Goal: Task Accomplishment & Management: Complete application form

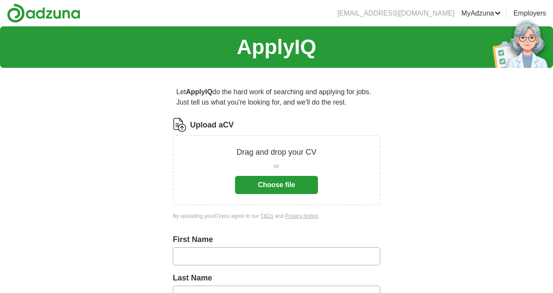
click at [273, 188] on button "Choose file" at bounding box center [276, 185] width 83 height 18
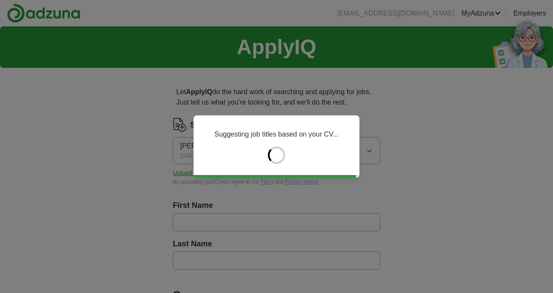
type input "****"
type input "********"
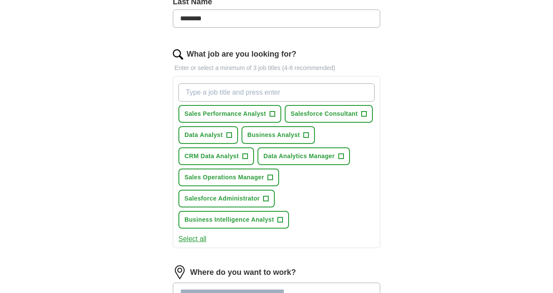
scroll to position [259, 0]
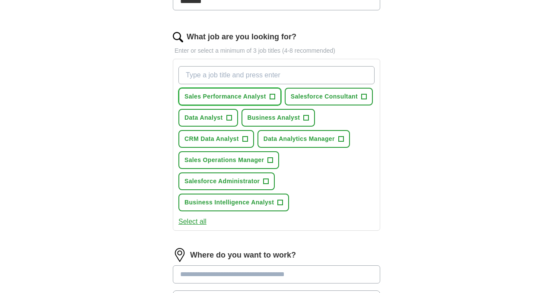
click at [216, 98] on span "Sales Performance Analyst" at bounding box center [225, 96] width 82 height 9
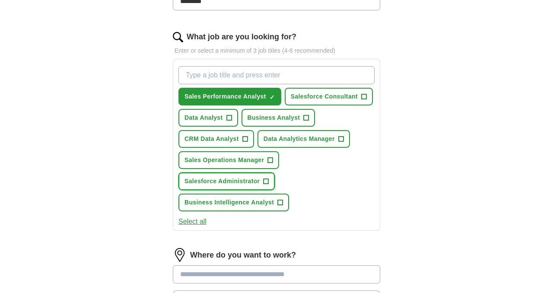
click at [217, 181] on span "Salesforce Administrator" at bounding box center [221, 181] width 75 height 9
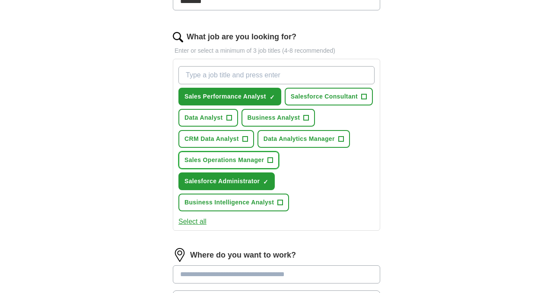
click at [227, 158] on span "Sales Operations Manager" at bounding box center [223, 160] width 79 height 9
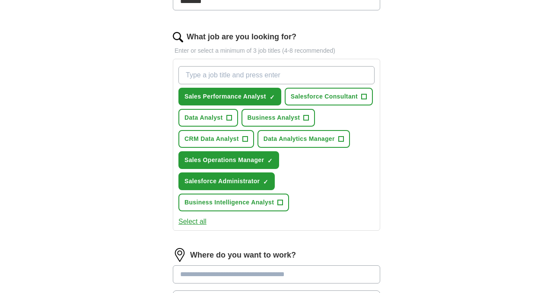
click at [333, 206] on div "Sales Performance Analyst ✓ × Salesforce Consultant + Data Analyst + Business A…" at bounding box center [277, 139] width 200 height 152
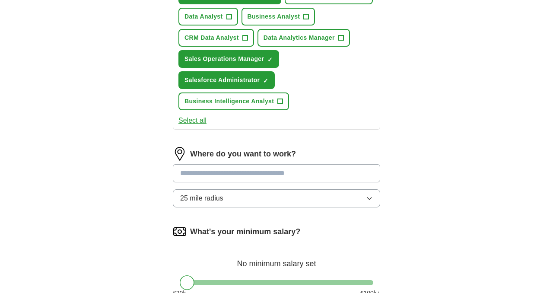
scroll to position [397, 0]
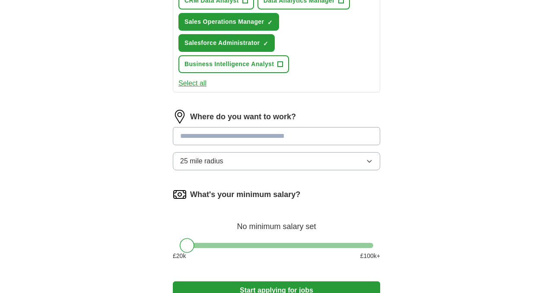
click at [276, 131] on input at bounding box center [276, 136] width 207 height 18
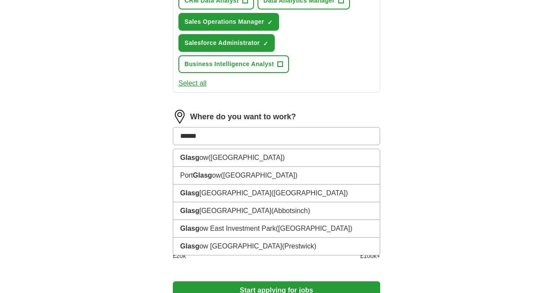
type input "*******"
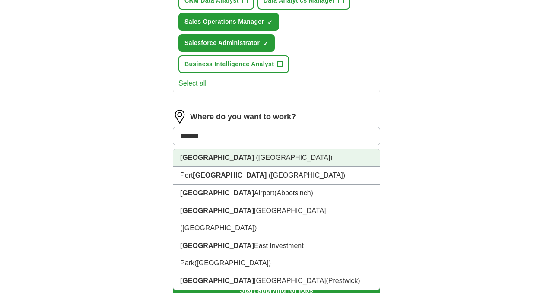
click at [249, 163] on li "[GEOGRAPHIC_DATA] ([GEOGRAPHIC_DATA])" at bounding box center [276, 158] width 206 height 18
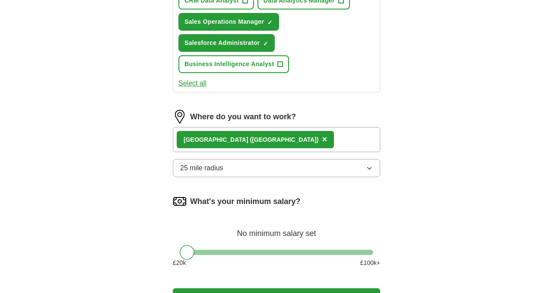
click at [375, 172] on button "25 mile radius" at bounding box center [276, 168] width 207 height 18
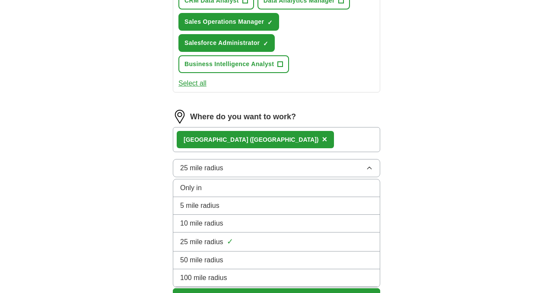
click at [262, 265] on div "50 mile radius" at bounding box center [276, 260] width 193 height 10
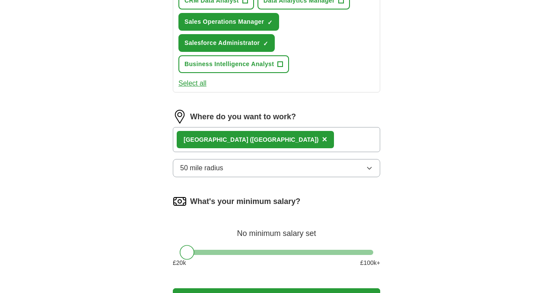
click at [368, 172] on button "50 mile radius" at bounding box center [276, 168] width 207 height 18
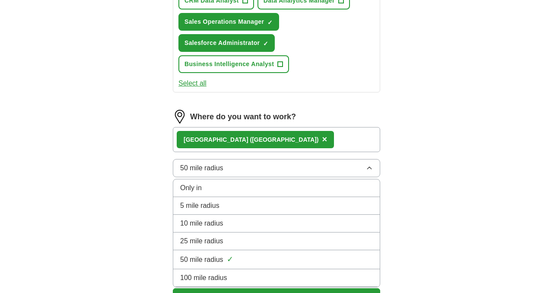
click at [214, 278] on span "100 mile radius" at bounding box center [203, 278] width 47 height 10
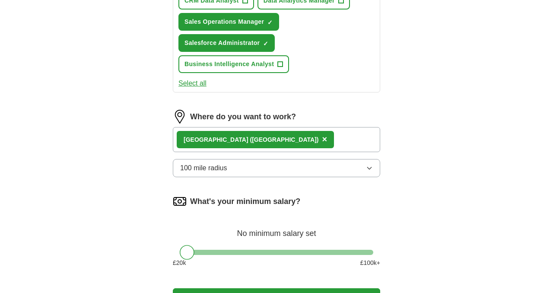
click at [388, 226] on div "Let ApplyIQ do the hard work of searching and applying for jobs. Just tell us w…" at bounding box center [276, 3] width 276 height 652
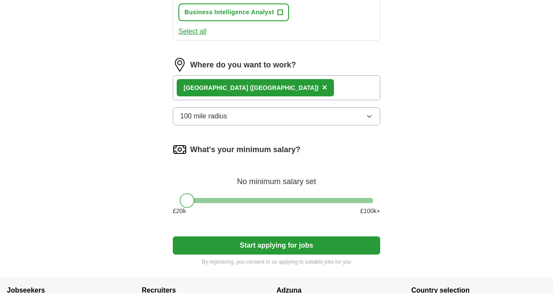
scroll to position [467, 0]
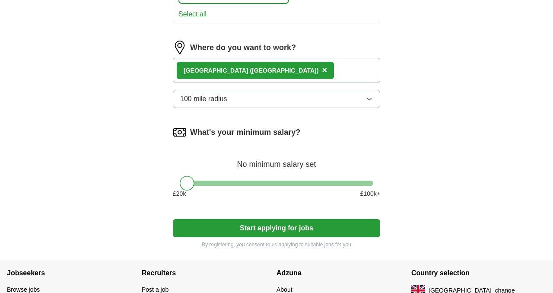
click at [293, 227] on button "Start applying for jobs" at bounding box center [276, 228] width 207 height 18
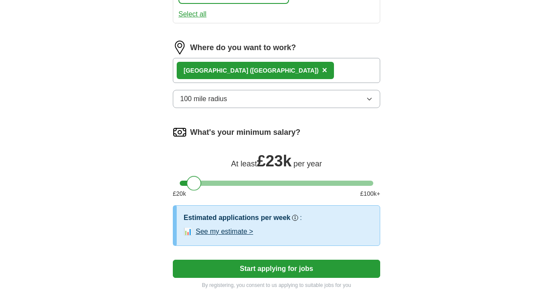
click at [194, 184] on div at bounding box center [277, 183] width 194 height 5
drag, startPoint x: 194, startPoint y: 184, endPoint x: 210, endPoint y: 181, distance: 16.3
click at [210, 181] on div at bounding box center [209, 183] width 15 height 15
click at [257, 268] on button "Start applying for jobs" at bounding box center [276, 269] width 207 height 18
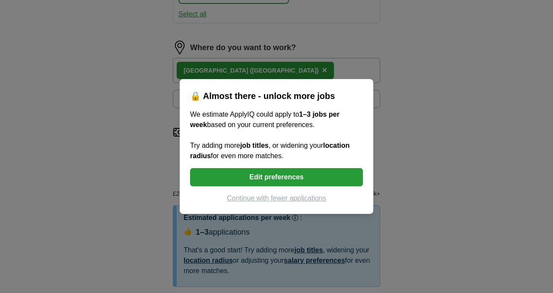
click at [270, 180] on button "Edit preferences" at bounding box center [276, 177] width 173 height 18
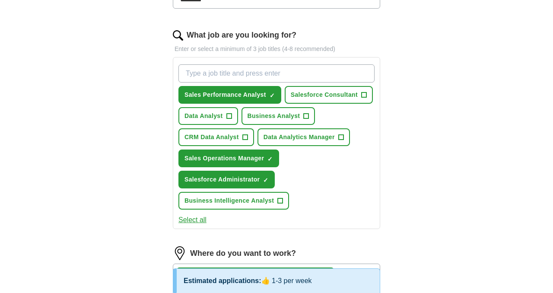
scroll to position [259, 0]
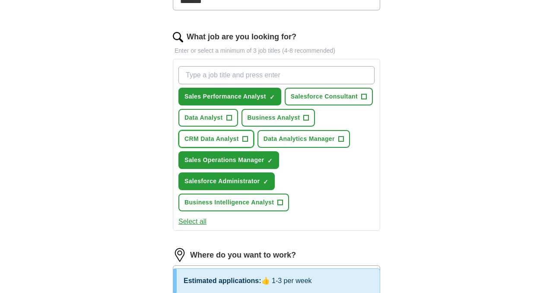
click at [216, 139] on span "CRM Data Analyst" at bounding box center [211, 138] width 54 height 9
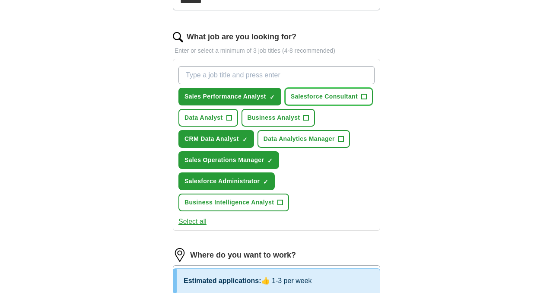
click at [327, 95] on span "Salesforce Consultant" at bounding box center [324, 96] width 67 height 9
click at [386, 230] on div "Let ApplyIQ do the hard work of searching and applying for jobs. Just tell us w…" at bounding box center [276, 195] width 276 height 759
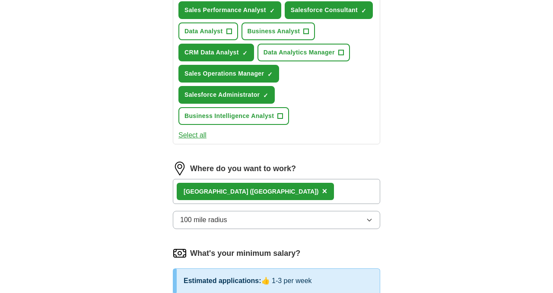
scroll to position [363, 0]
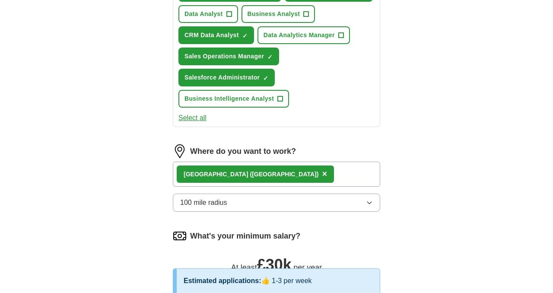
click at [293, 174] on div "[GEOGRAPHIC_DATA] ([GEOGRAPHIC_DATA]) ×" at bounding box center [276, 174] width 207 height 25
click at [280, 175] on div "[GEOGRAPHIC_DATA] ([GEOGRAPHIC_DATA]) ×" at bounding box center [276, 174] width 207 height 25
click at [276, 175] on div "[GEOGRAPHIC_DATA] ([GEOGRAPHIC_DATA]) ×" at bounding box center [276, 174] width 207 height 25
click at [371, 207] on button "100 mile radius" at bounding box center [276, 203] width 207 height 18
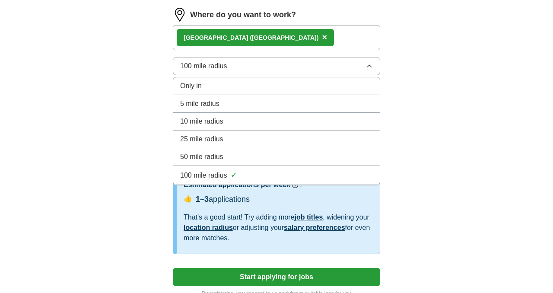
scroll to position [501, 0]
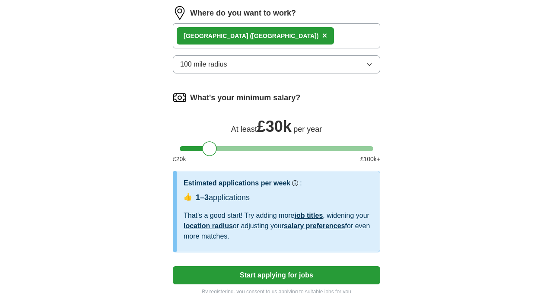
click at [280, 279] on button "Start applying for jobs" at bounding box center [276, 275] width 207 height 18
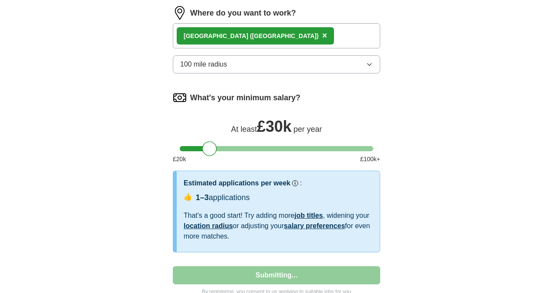
select select "**"
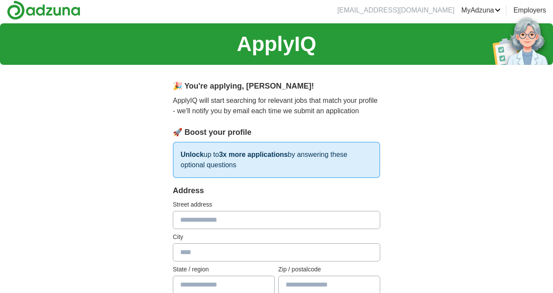
scroll to position [0, 0]
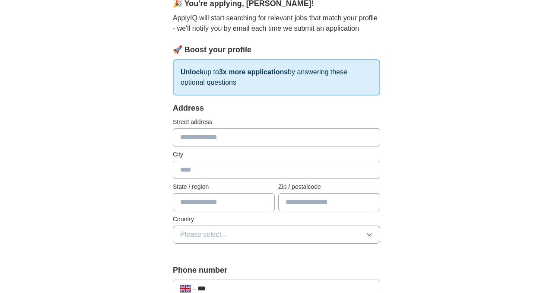
scroll to position [69, 0]
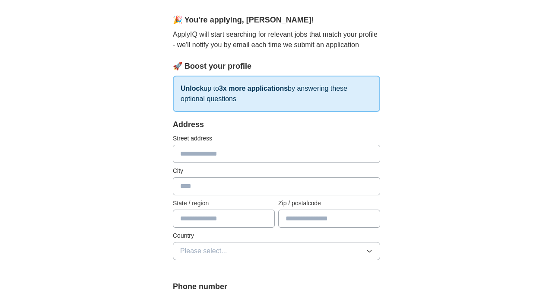
click at [206, 154] on input "text" at bounding box center [276, 154] width 207 height 18
type input "**********"
type input "****"
type input "*******"
click at [194, 218] on input "text" at bounding box center [224, 219] width 102 height 18
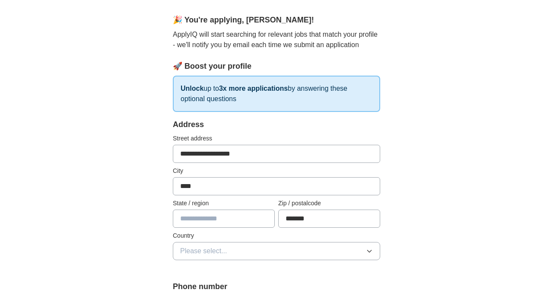
type input "********"
click at [372, 254] on icon "button" at bounding box center [369, 251] width 7 height 7
click at [304, 272] on div "[GEOGRAPHIC_DATA]" at bounding box center [276, 271] width 193 height 10
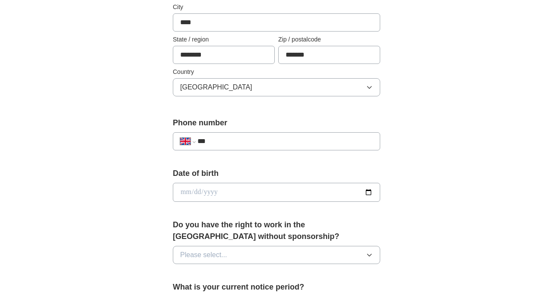
scroll to position [242, 0]
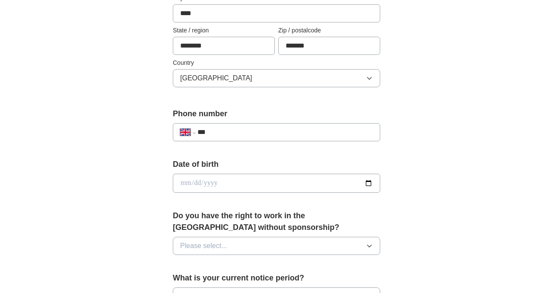
click at [231, 132] on input "***" at bounding box center [284, 132] width 175 height 10
type input "**********"
click at [182, 181] on input "date" at bounding box center [276, 183] width 207 height 19
type input "**********"
click at [418, 243] on div "**********" at bounding box center [276, 171] width 553 height 775
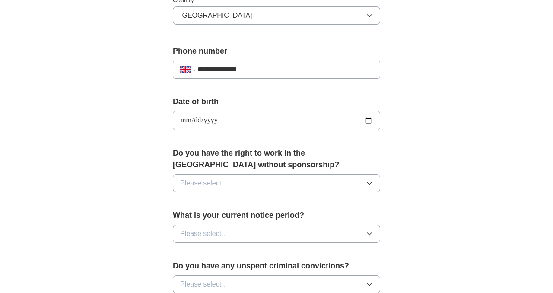
scroll to position [311, 0]
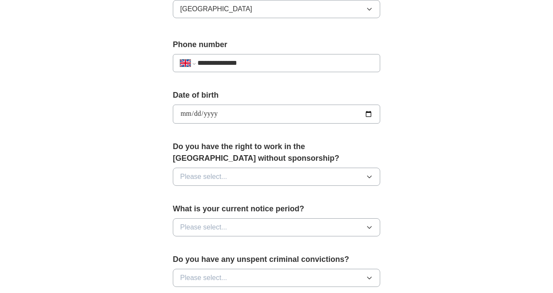
click at [369, 181] on button "Please select..." at bounding box center [276, 177] width 207 height 18
click at [266, 198] on div "Yes" at bounding box center [276, 196] width 193 height 10
click at [368, 229] on icon "button" at bounding box center [369, 227] width 7 height 7
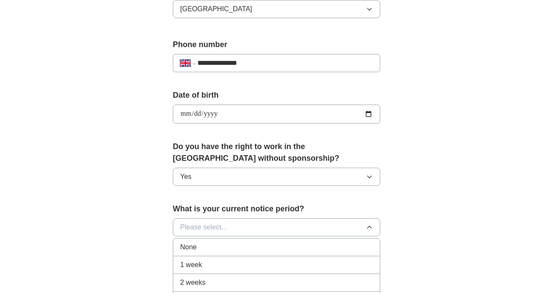
click at [247, 282] on div "2 weeks" at bounding box center [276, 282] width 193 height 10
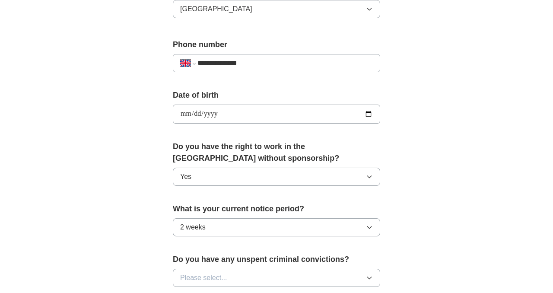
click at [444, 255] on div "**********" at bounding box center [276, 102] width 553 height 775
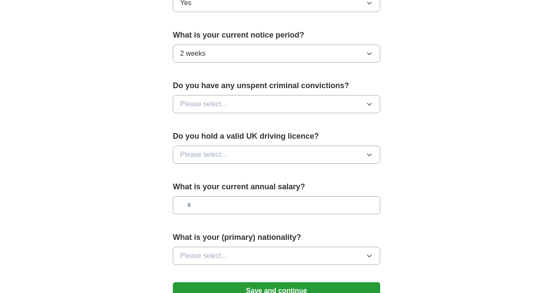
scroll to position [501, 0]
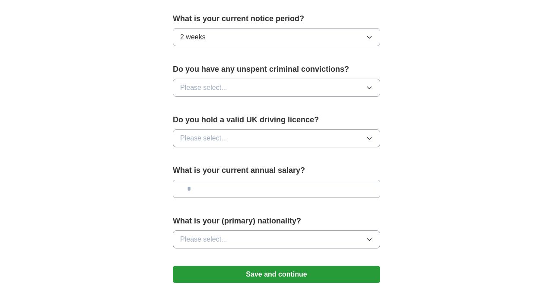
click at [370, 89] on icon "button" at bounding box center [369, 87] width 7 height 7
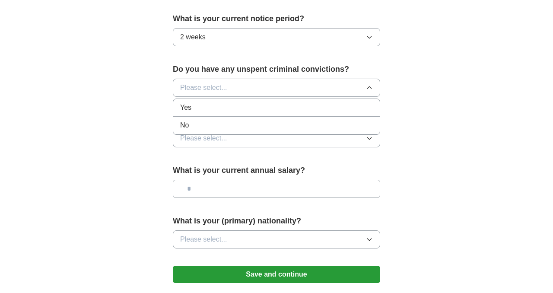
click at [302, 124] on div "No" at bounding box center [276, 125] width 193 height 10
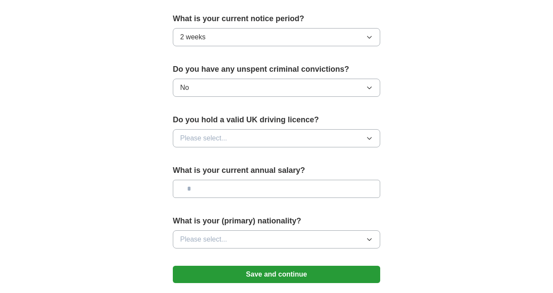
click at [372, 144] on button "Please select..." at bounding box center [276, 138] width 207 height 18
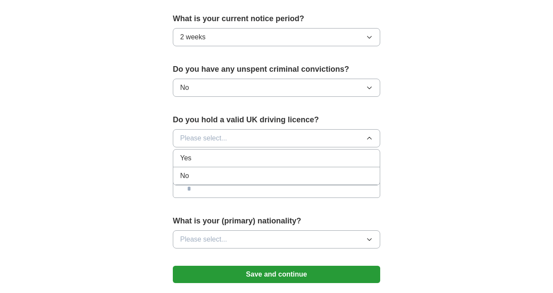
click at [259, 160] on div "Yes" at bounding box center [276, 158] width 193 height 10
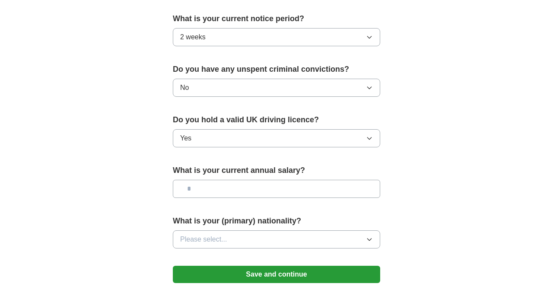
click at [365, 191] on input "text" at bounding box center [276, 189] width 207 height 18
click at [370, 238] on icon "button" at bounding box center [369, 239] width 7 height 7
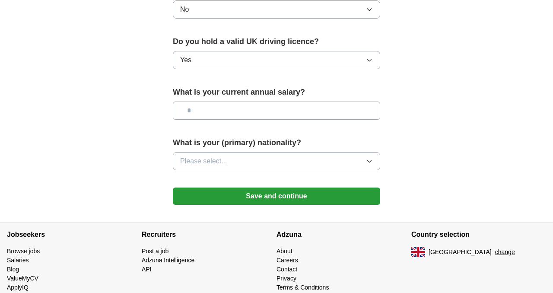
scroll to position [588, 0]
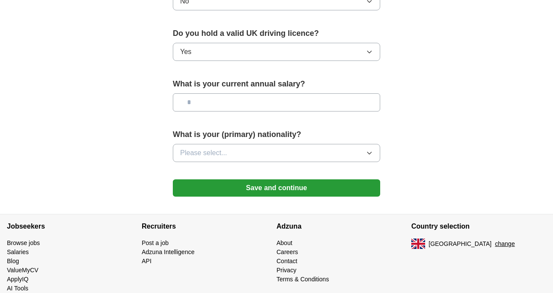
click at [368, 154] on icon "button" at bounding box center [369, 152] width 7 height 7
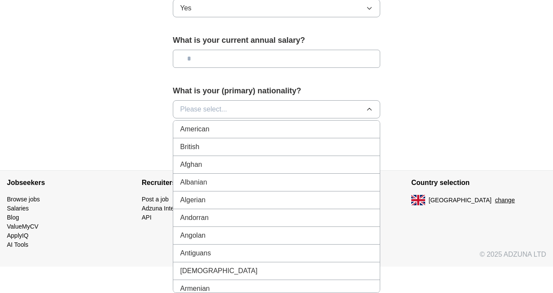
scroll to position [605, 0]
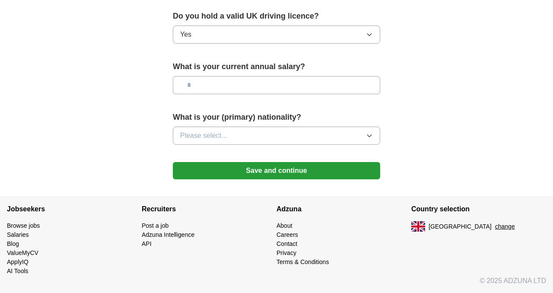
click at [369, 139] on button "Please select..." at bounding box center [276, 136] width 207 height 18
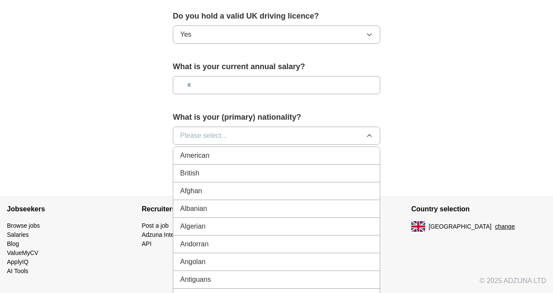
click at [400, 245] on section "Adzuna About Careers Contact Privacy Terms & Conditions" at bounding box center [343, 236] width 135 height 79
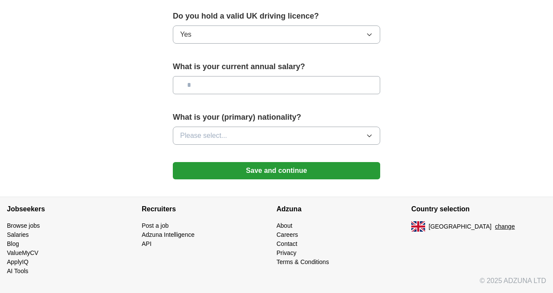
click at [324, 171] on button "Save and continue" at bounding box center [276, 170] width 207 height 17
